Goal: Information Seeking & Learning: Learn about a topic

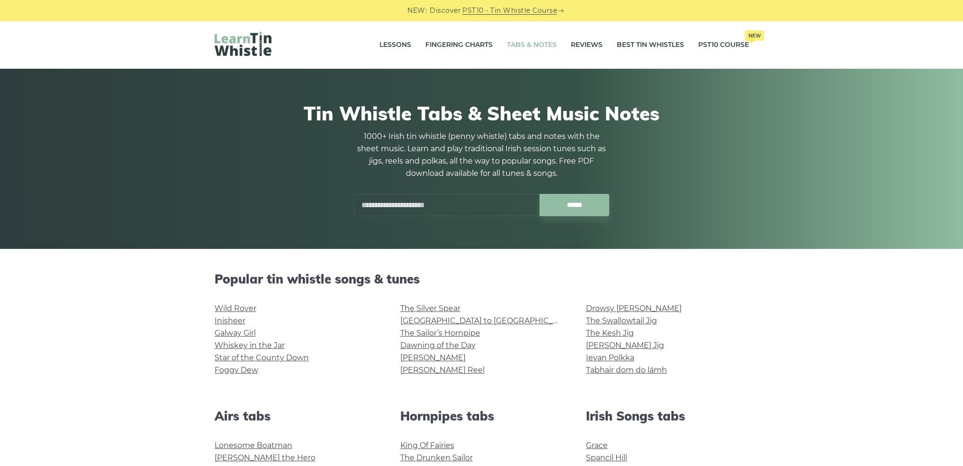
click at [429, 190] on div "1000+ Irish tin whistle (penny whistle) tabs and notes with the sheet music. Le…" at bounding box center [482, 173] width 256 height 86
click at [426, 197] on input "text" at bounding box center [447, 205] width 186 height 22
type input "*****"
click at [540, 194] on input "******" at bounding box center [575, 205] width 70 height 22
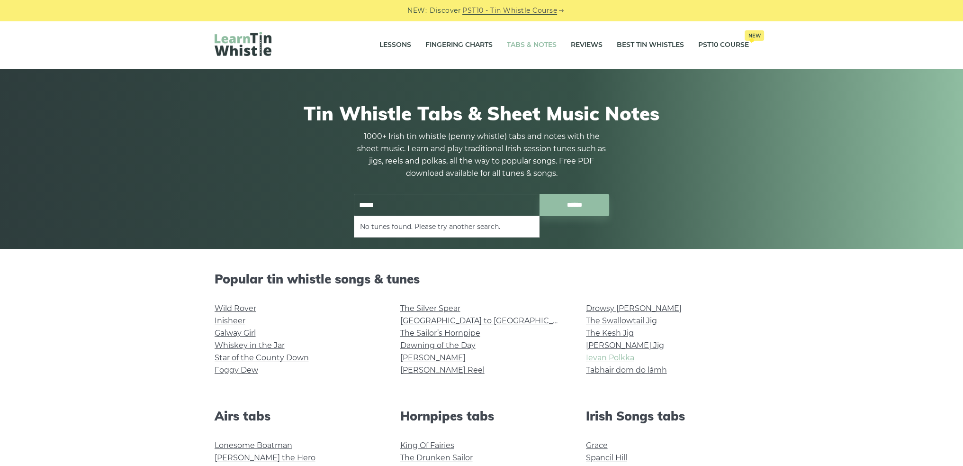
click at [611, 358] on link "Ievan Polkka" at bounding box center [610, 357] width 48 height 9
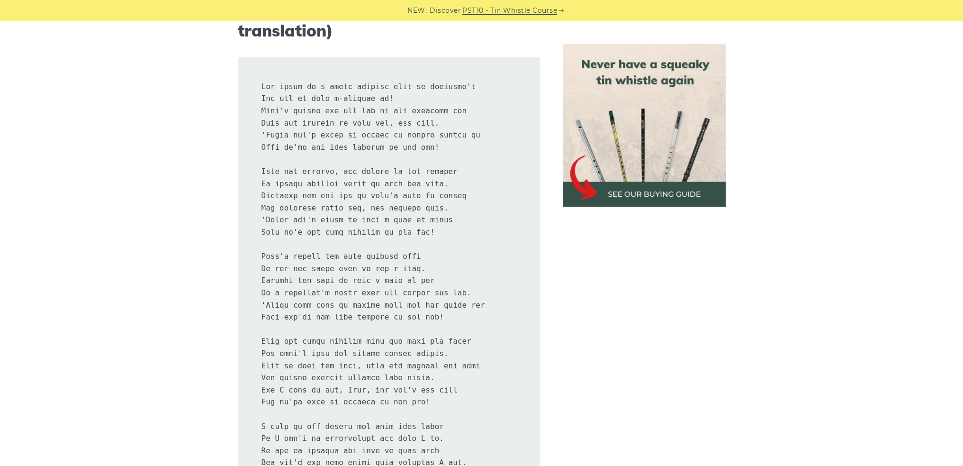
scroll to position [1800, 0]
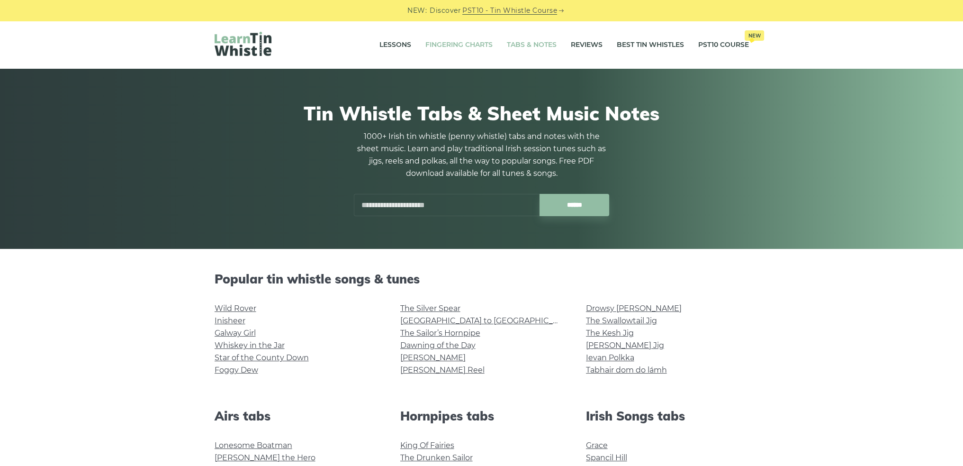
click at [474, 46] on link "Fingering Charts" at bounding box center [458, 45] width 67 height 24
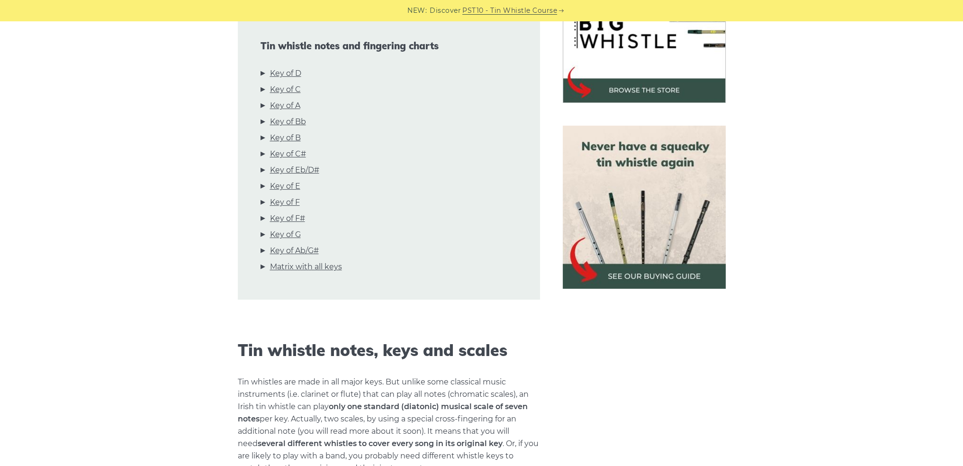
click at [289, 67] on div "Tin whistle notes and fingering charts Key of D Key of C Key of A Key of Bb Key…" at bounding box center [389, 158] width 302 height 281
click at [289, 73] on link "Key of D" at bounding box center [285, 73] width 31 height 12
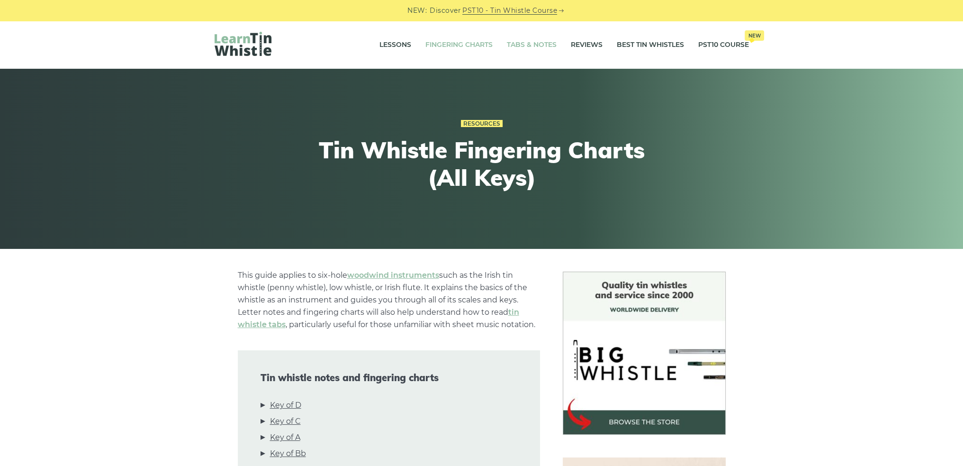
click at [544, 47] on link "Tabs & Notes" at bounding box center [532, 45] width 50 height 24
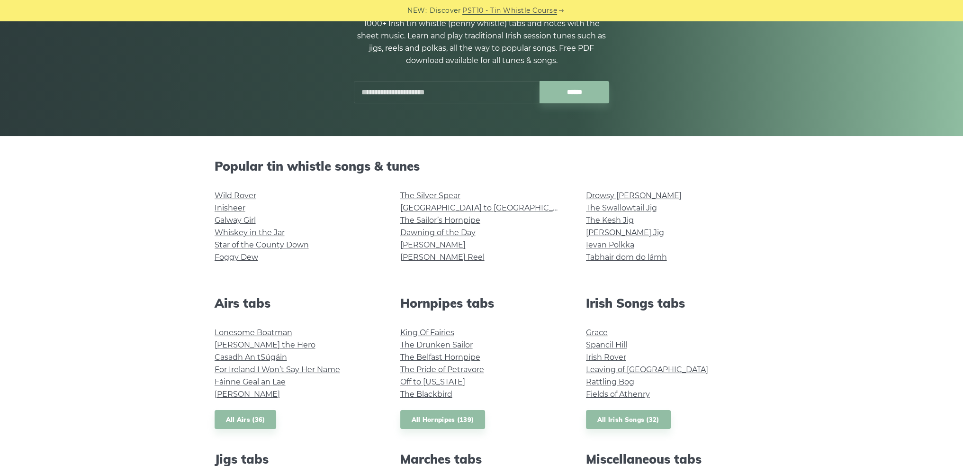
scroll to position [142, 0]
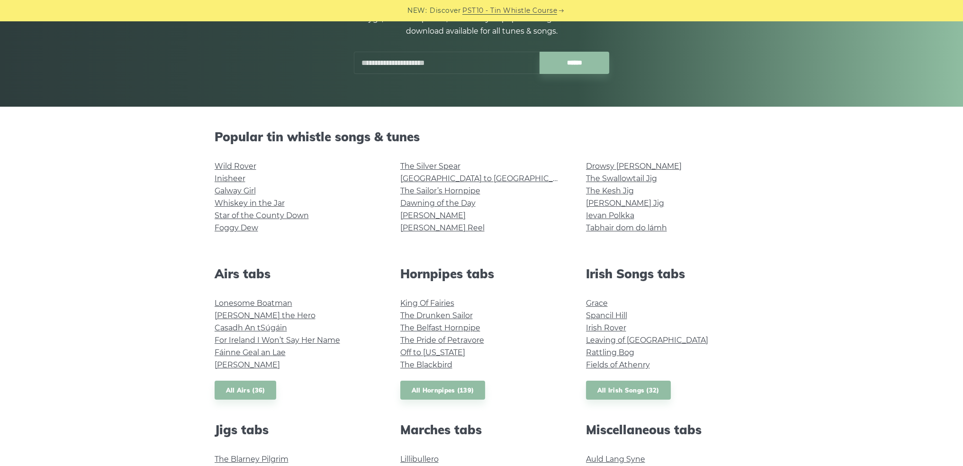
click at [358, 137] on h2 "Popular tin whistle songs & tunes" at bounding box center [482, 136] width 534 height 15
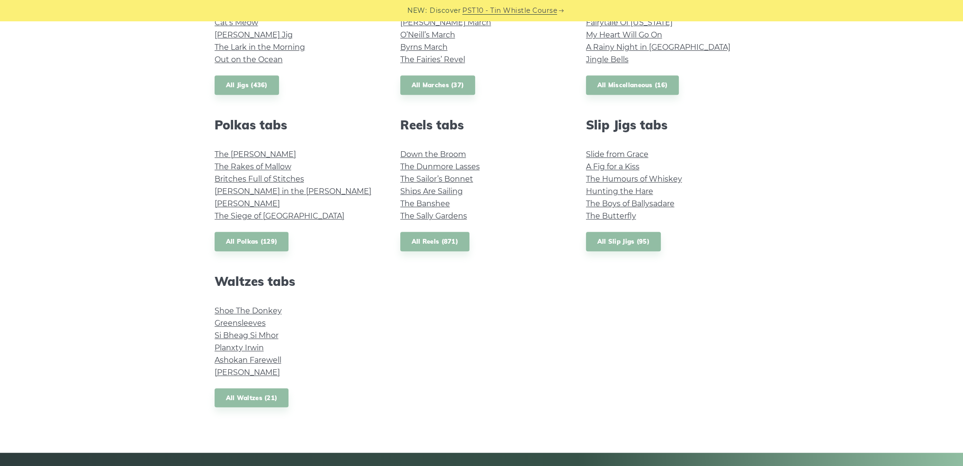
scroll to position [616, 0]
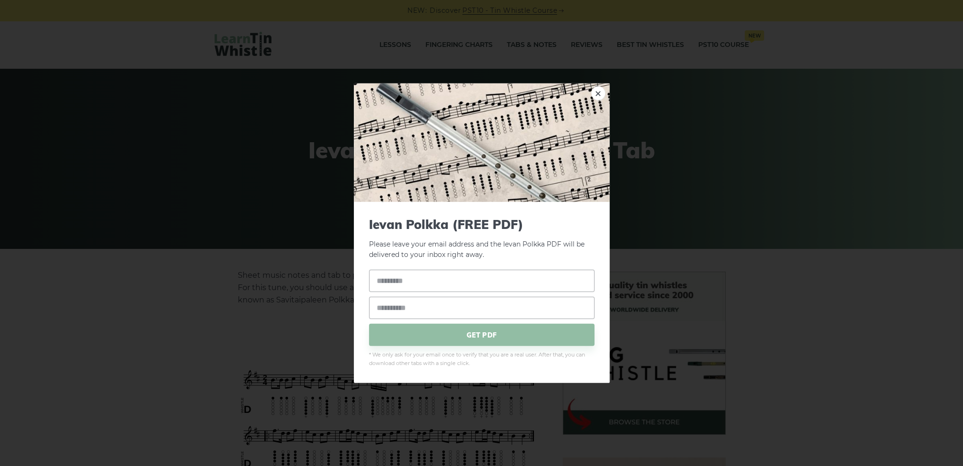
click at [300, 164] on div "× Ievan Polkka (FREE PDF) Please leave your email address and the Ievan Polkka …" at bounding box center [481, 233] width 963 height 466
click at [597, 93] on link "×" at bounding box center [598, 93] width 14 height 14
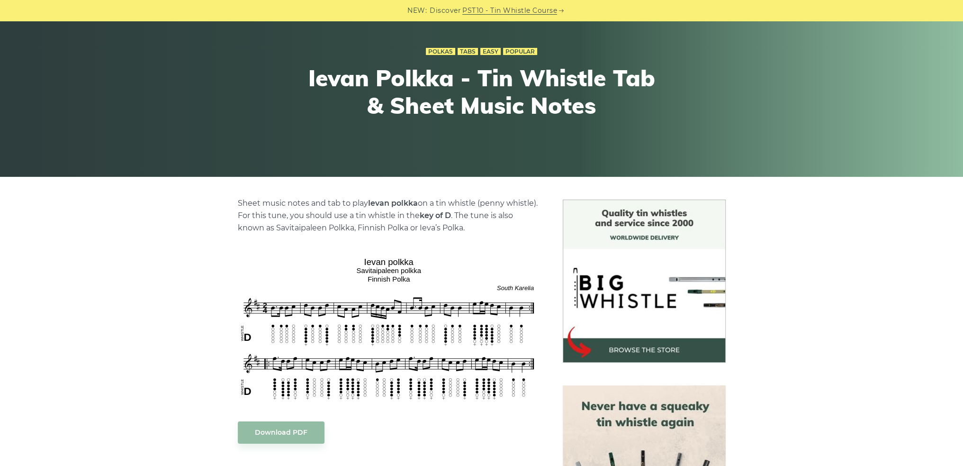
scroll to position [332, 0]
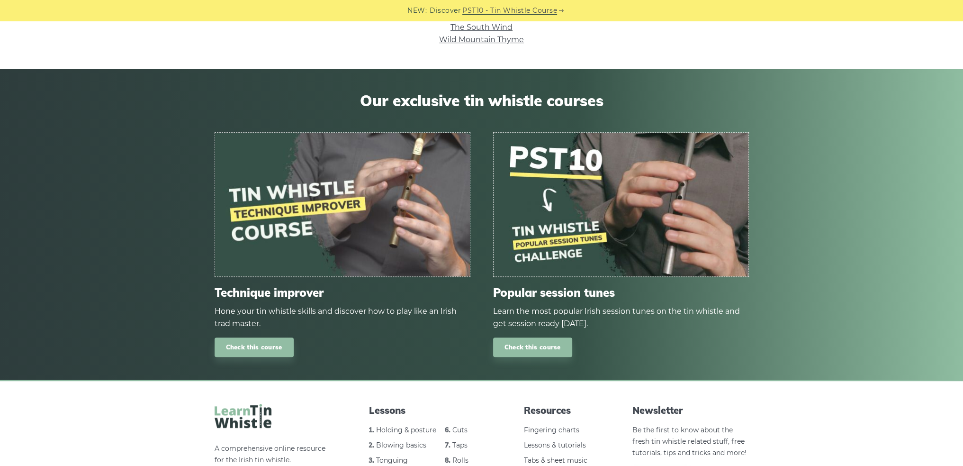
scroll to position [653, 0]
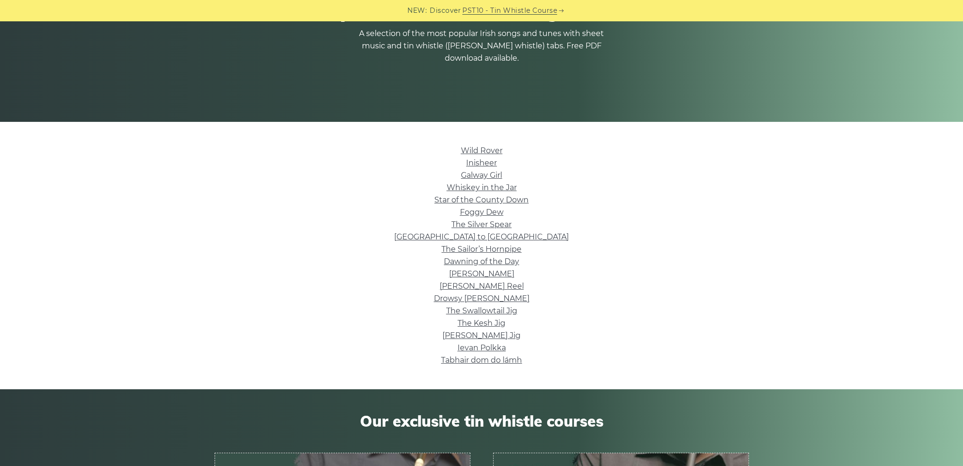
scroll to position [142, 0]
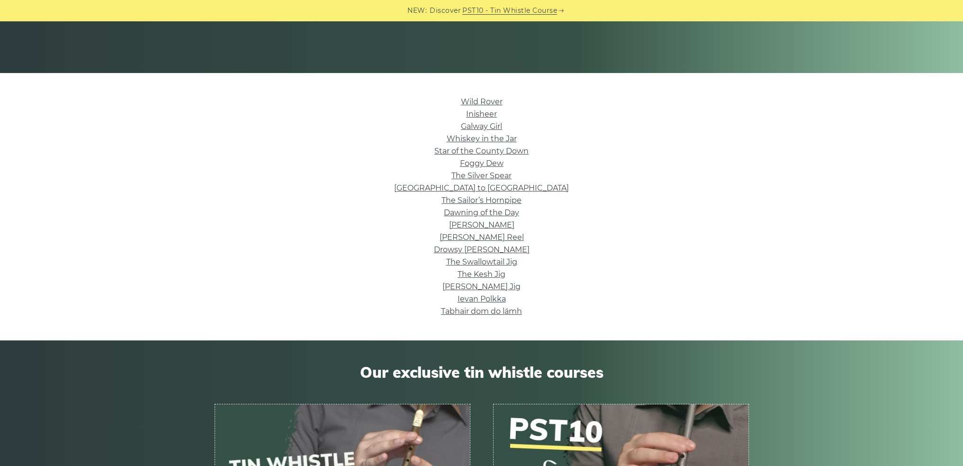
scroll to position [189, 0]
